Goal: Check status: Check status

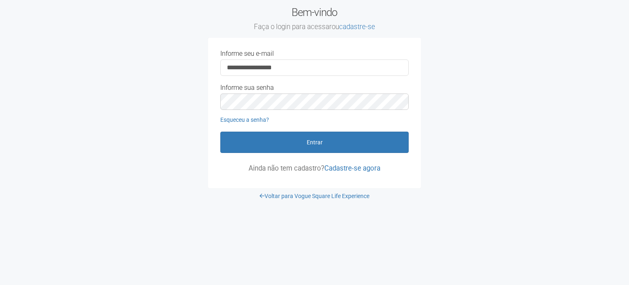
type input "**********"
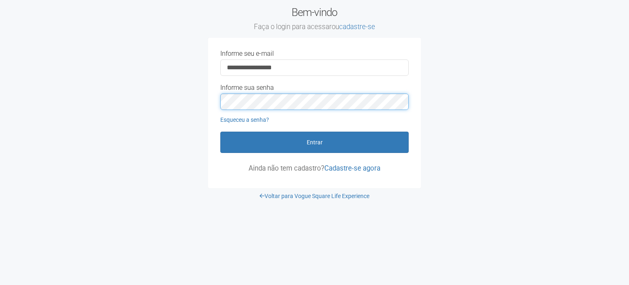
click at [220, 132] on button "Entrar" at bounding box center [314, 142] width 188 height 21
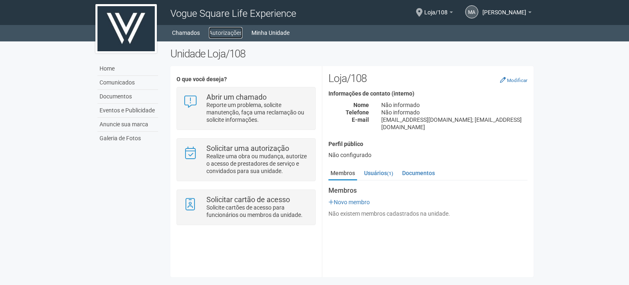
click at [225, 31] on link "Autorizações" at bounding box center [226, 32] width 34 height 11
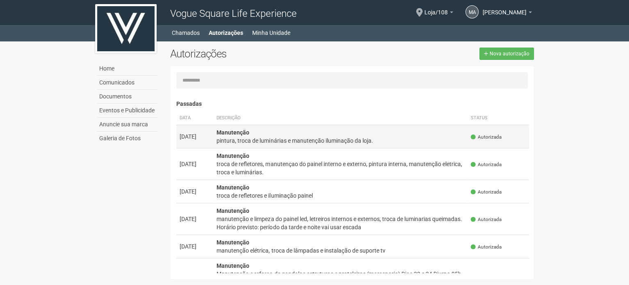
click at [359, 139] on div "pintura, troca de luminárias e manutenção iluminação da loja." at bounding box center [339, 140] width 247 height 8
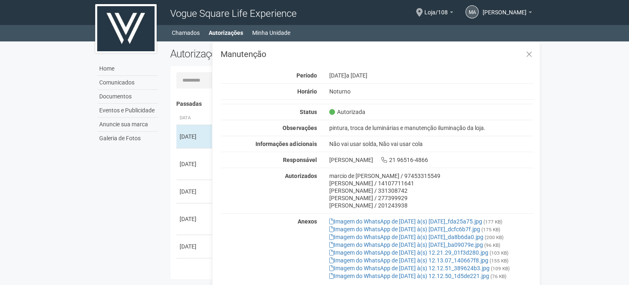
scroll to position [13, 0]
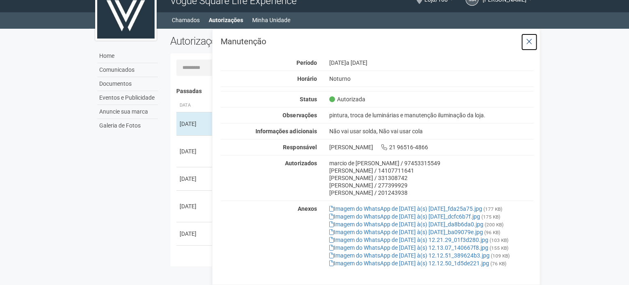
click at [529, 39] on icon at bounding box center [529, 42] width 6 height 8
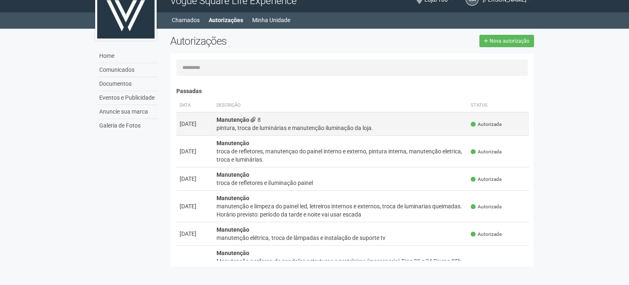
click at [258, 122] on span "8" at bounding box center [255, 119] width 10 height 7
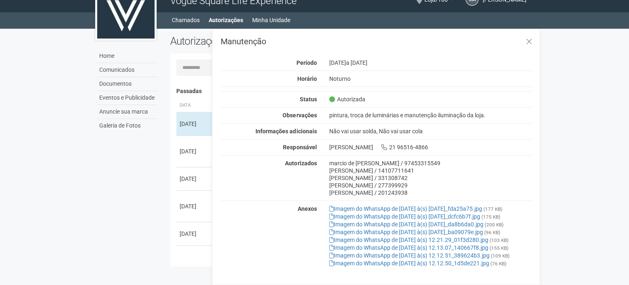
click at [569, 214] on body "Aguarde... Vogue Square Life Experience MA [PERSON_NAME] [PERSON_NAME] [EMAIL_A…" at bounding box center [314, 129] width 629 height 285
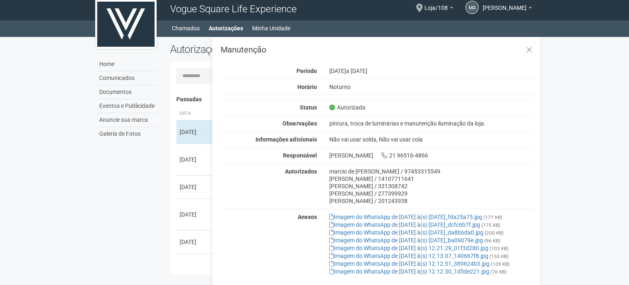
scroll to position [0, 0]
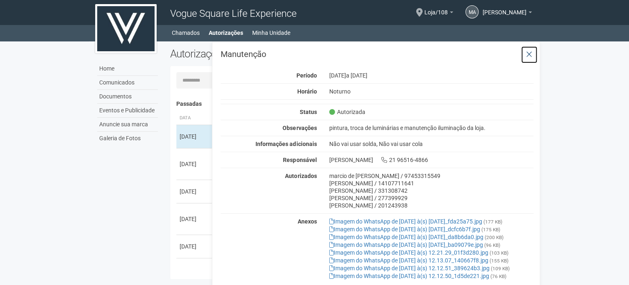
click at [526, 50] on button at bounding box center [528, 55] width 17 height 18
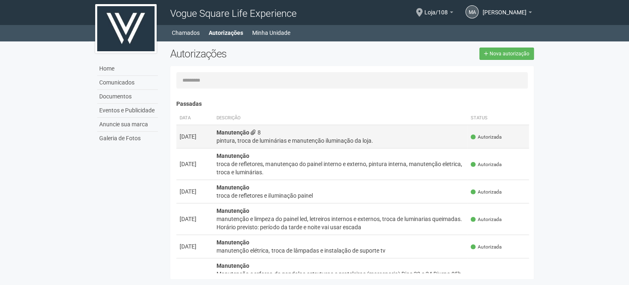
click at [354, 138] on div "pintura, troca de luminárias e manutenção iluminação da loja." at bounding box center [339, 140] width 247 height 8
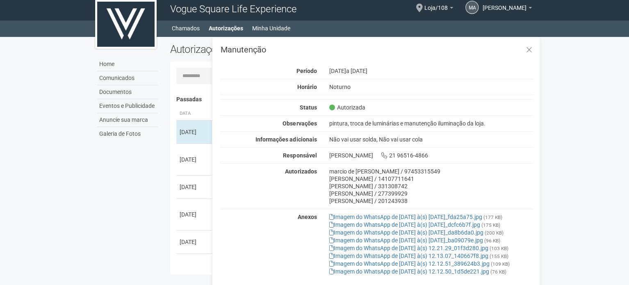
scroll to position [13, 0]
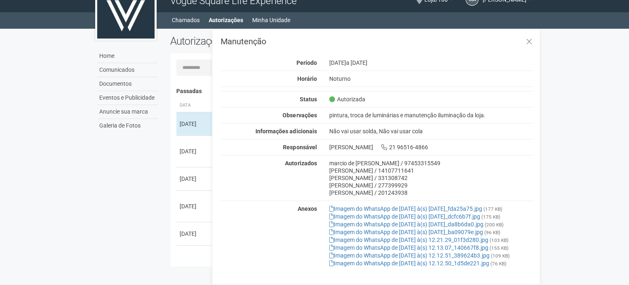
click at [398, 91] on hr at bounding box center [376, 91] width 313 height 0
click at [531, 41] on icon at bounding box center [529, 42] width 6 height 8
